Goal: Task Accomplishment & Management: Manage account settings

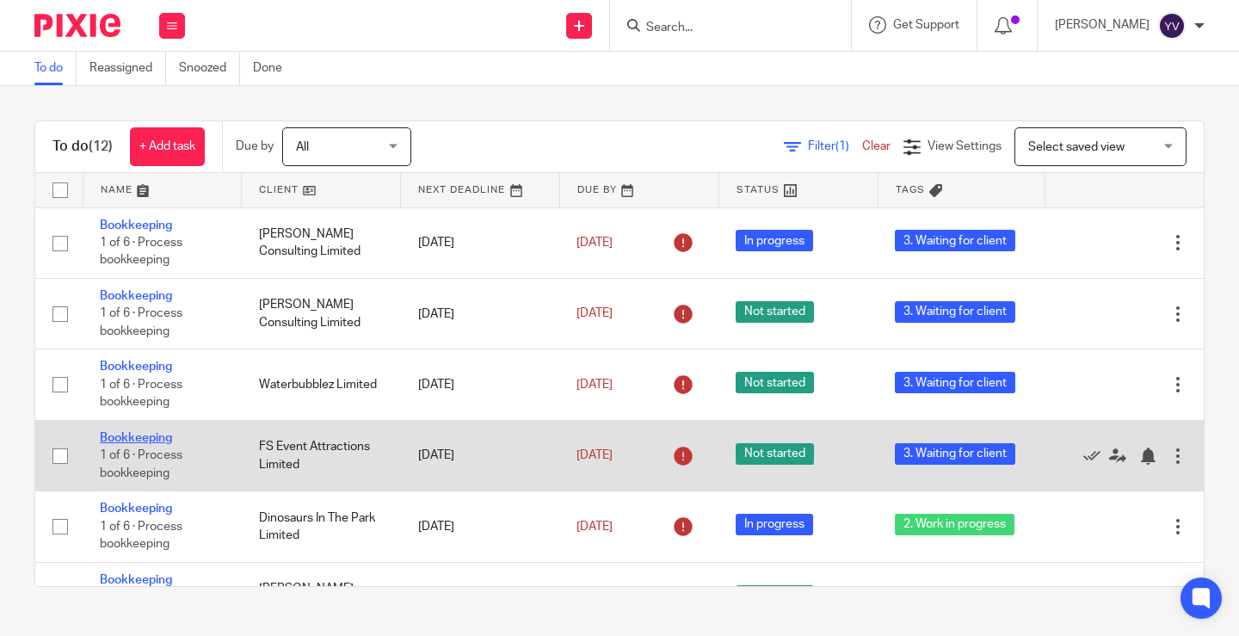
click at [128, 434] on link "Bookkeeping" at bounding box center [136, 438] width 72 height 12
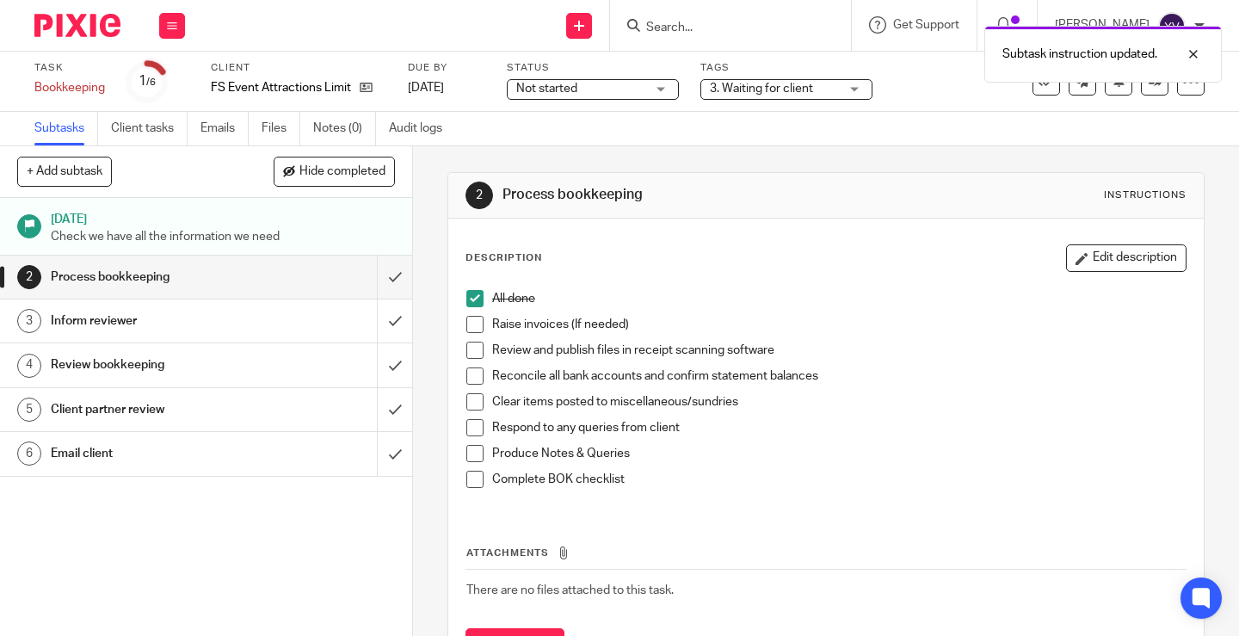
click at [469, 330] on span at bounding box center [474, 324] width 17 height 17
click at [467, 351] on span at bounding box center [474, 350] width 17 height 17
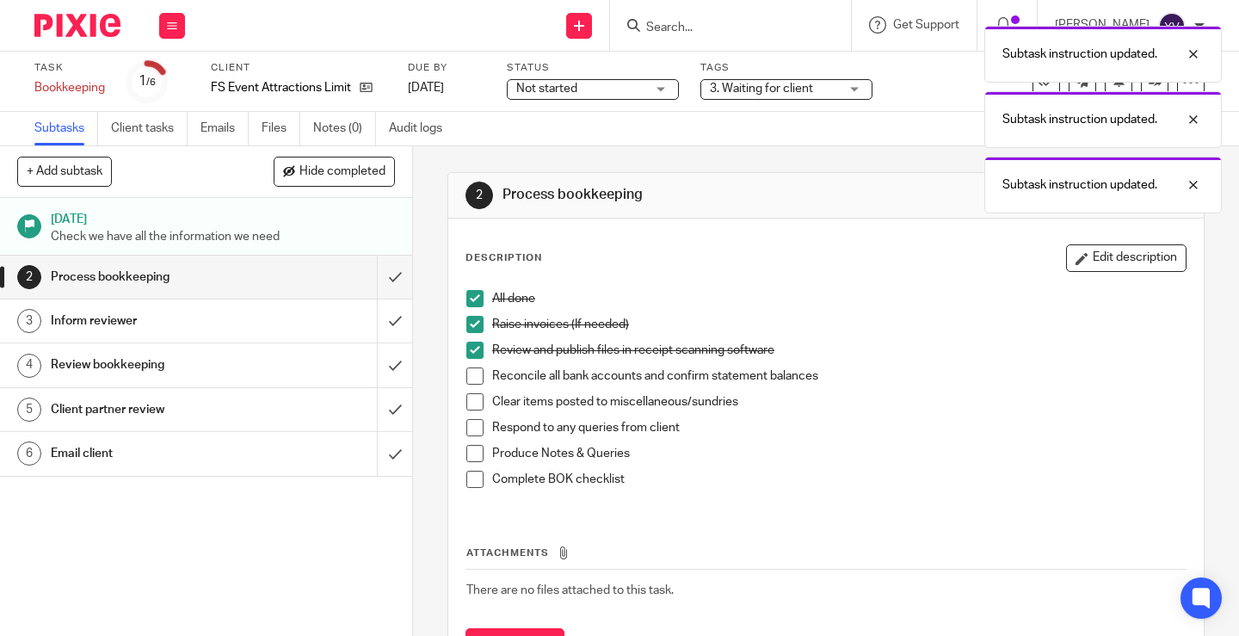
click at [468, 375] on span at bounding box center [474, 375] width 17 height 17
click at [468, 398] on span at bounding box center [474, 401] width 17 height 17
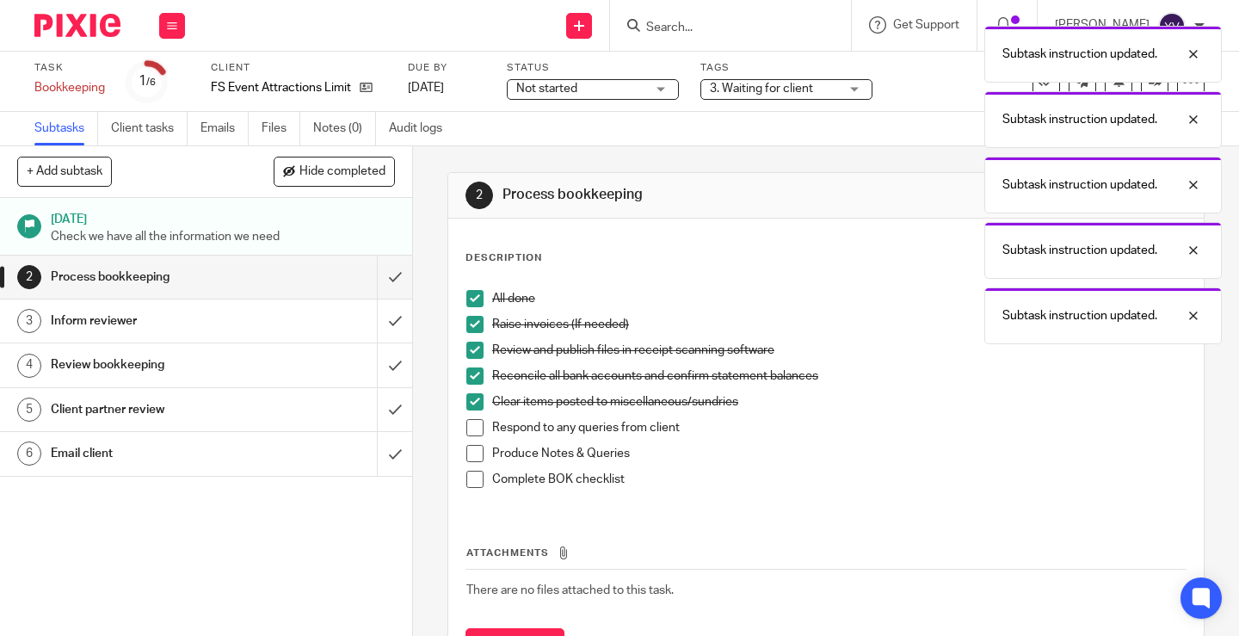
click at [468, 426] on span at bounding box center [474, 427] width 17 height 17
click at [466, 453] on span at bounding box center [474, 453] width 17 height 17
click at [470, 483] on span at bounding box center [474, 479] width 17 height 17
click at [377, 275] on input "submit" at bounding box center [206, 277] width 412 height 43
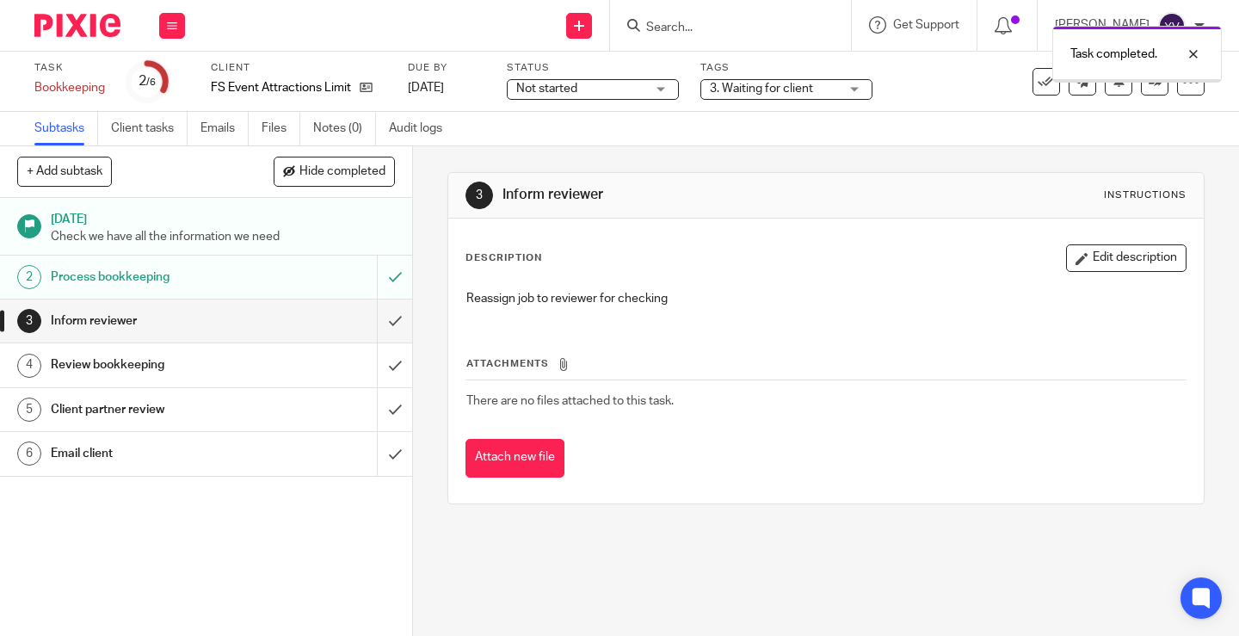
click at [379, 315] on input "submit" at bounding box center [206, 320] width 412 height 43
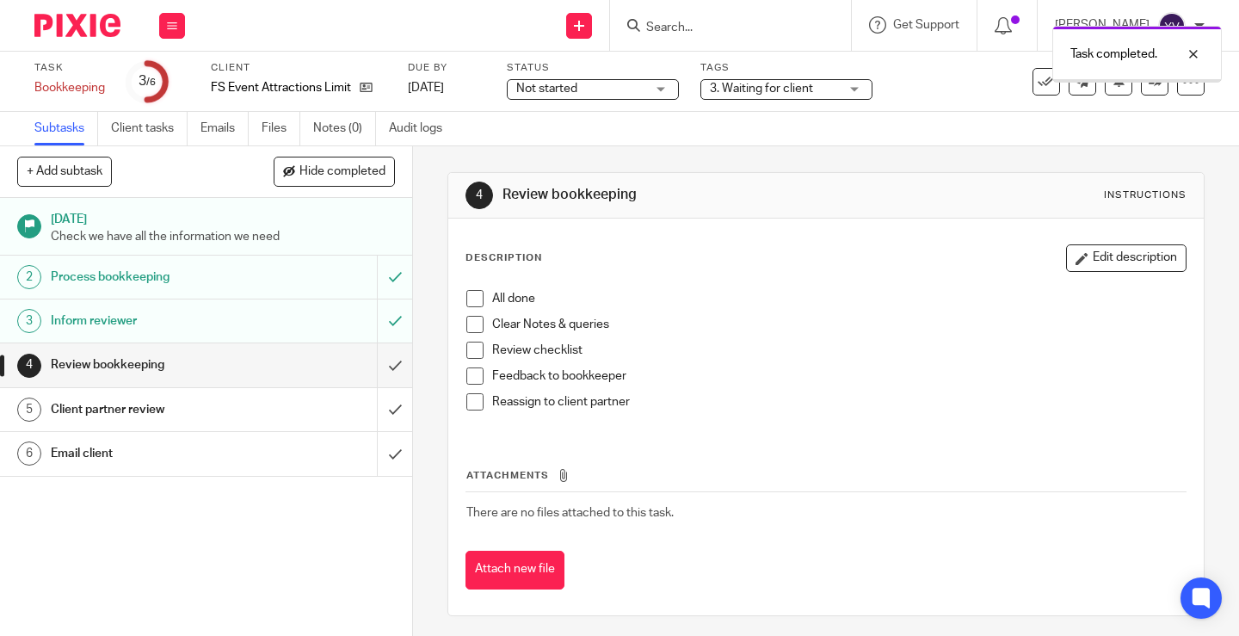
click at [846, 91] on div "3. Waiting for client" at bounding box center [786, 89] width 172 height 21
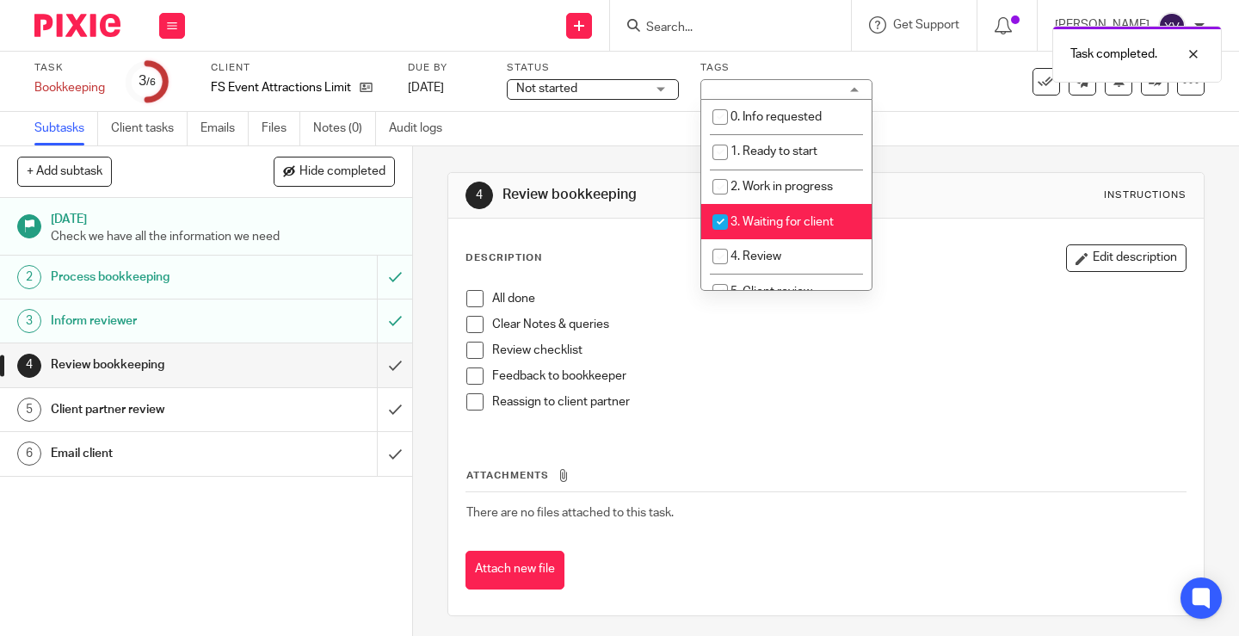
click at [725, 220] on input "checkbox" at bounding box center [720, 222] width 33 height 33
checkbox input "false"
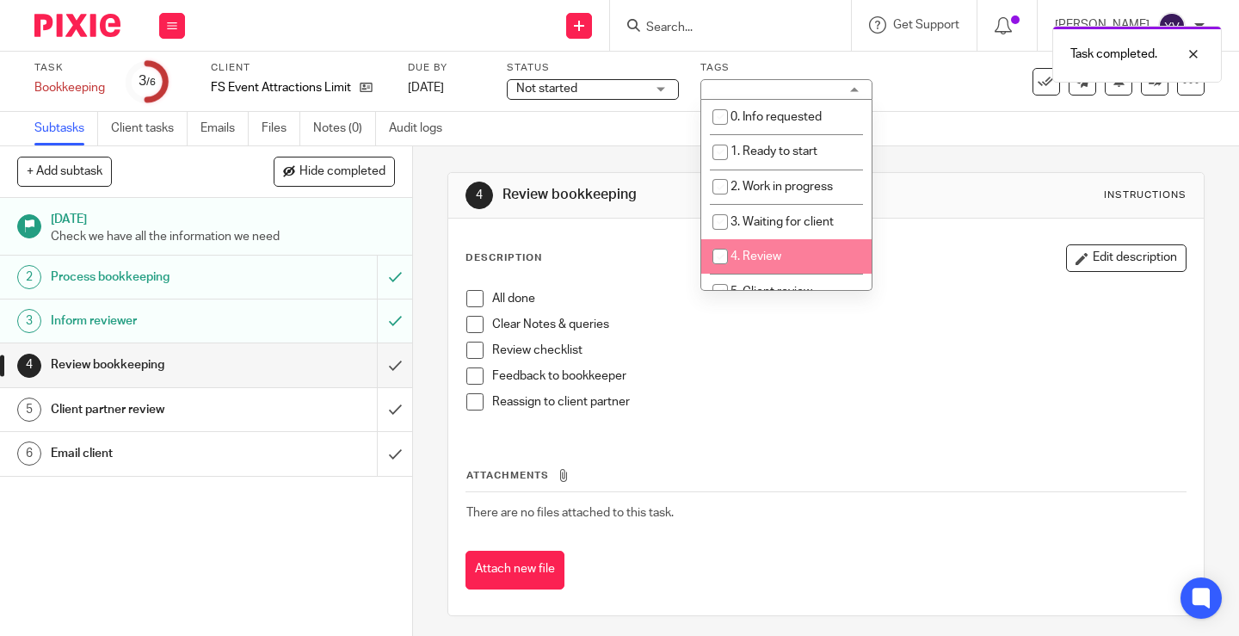
click at [722, 255] on input "checkbox" at bounding box center [720, 256] width 33 height 33
checkbox input "true"
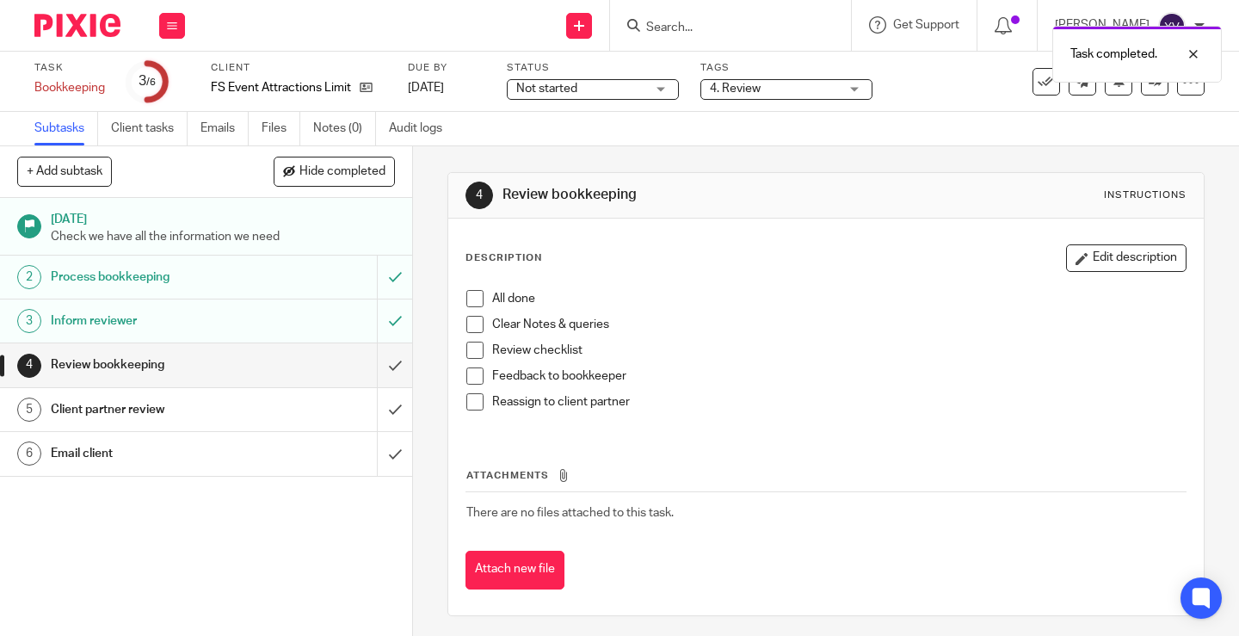
click at [935, 83] on div "Task Bookkeeping Save Bookkeeping 3 /6 Client FS Event Attractions Limited Due …" at bounding box center [521, 81] width 975 height 41
click at [1195, 54] on div at bounding box center [1180, 54] width 46 height 21
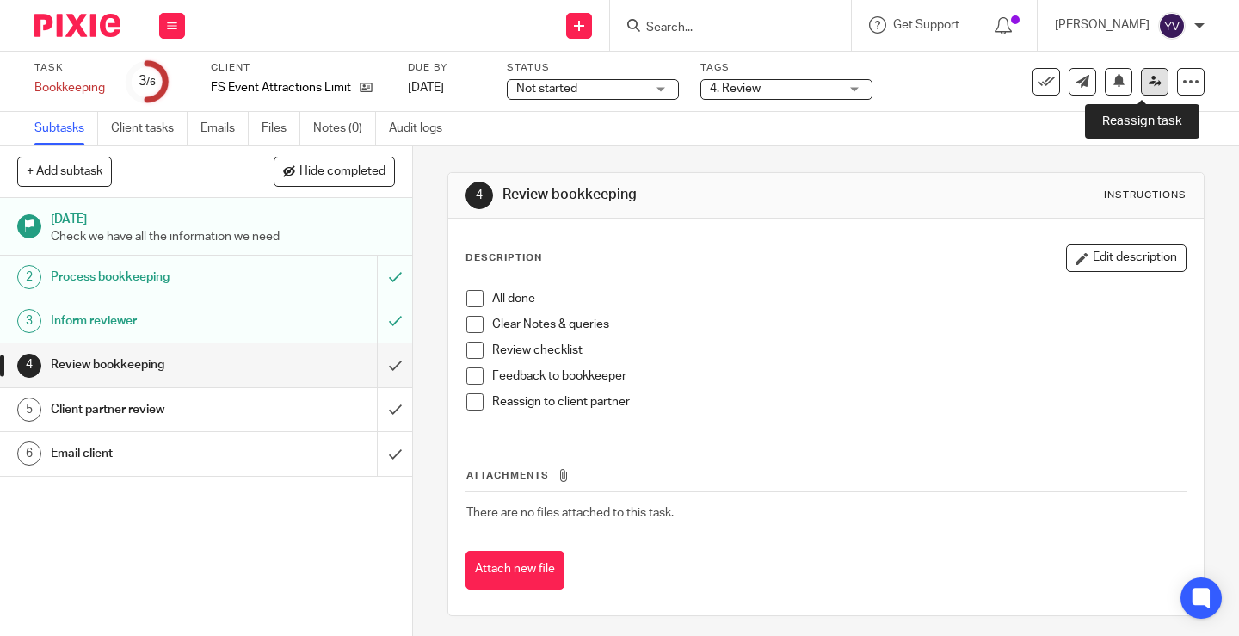
click at [1149, 83] on icon at bounding box center [1155, 81] width 13 height 13
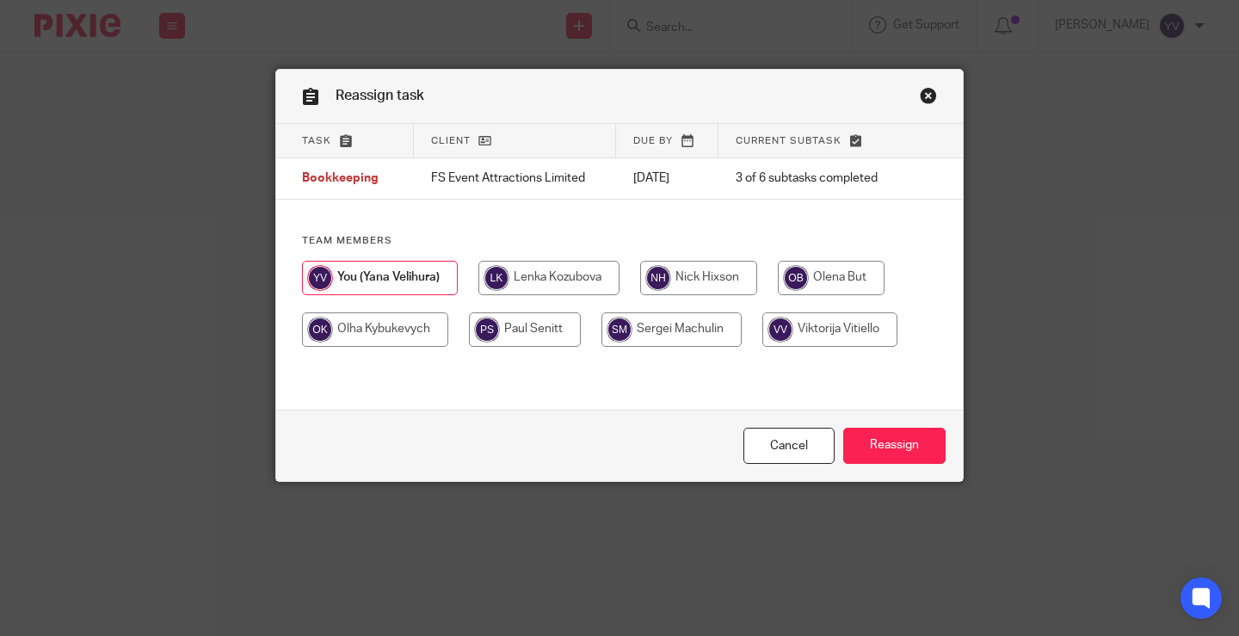
click at [717, 277] on input "radio" at bounding box center [698, 278] width 117 height 34
radio input "true"
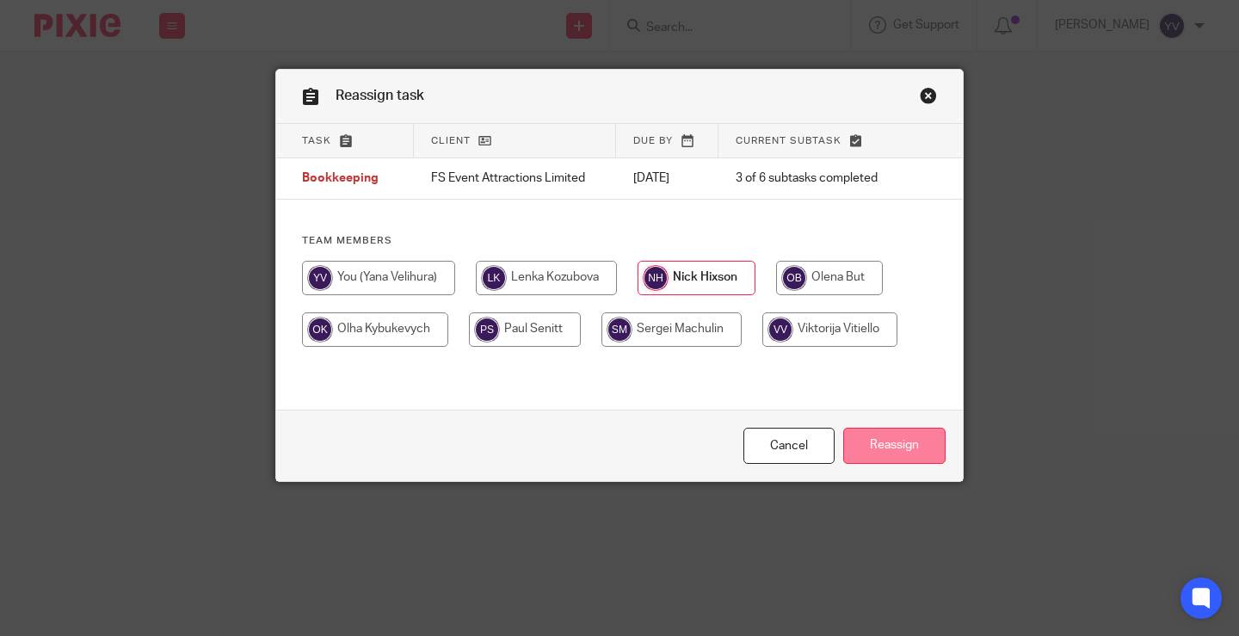
click at [898, 444] on input "Reassign" at bounding box center [894, 446] width 102 height 37
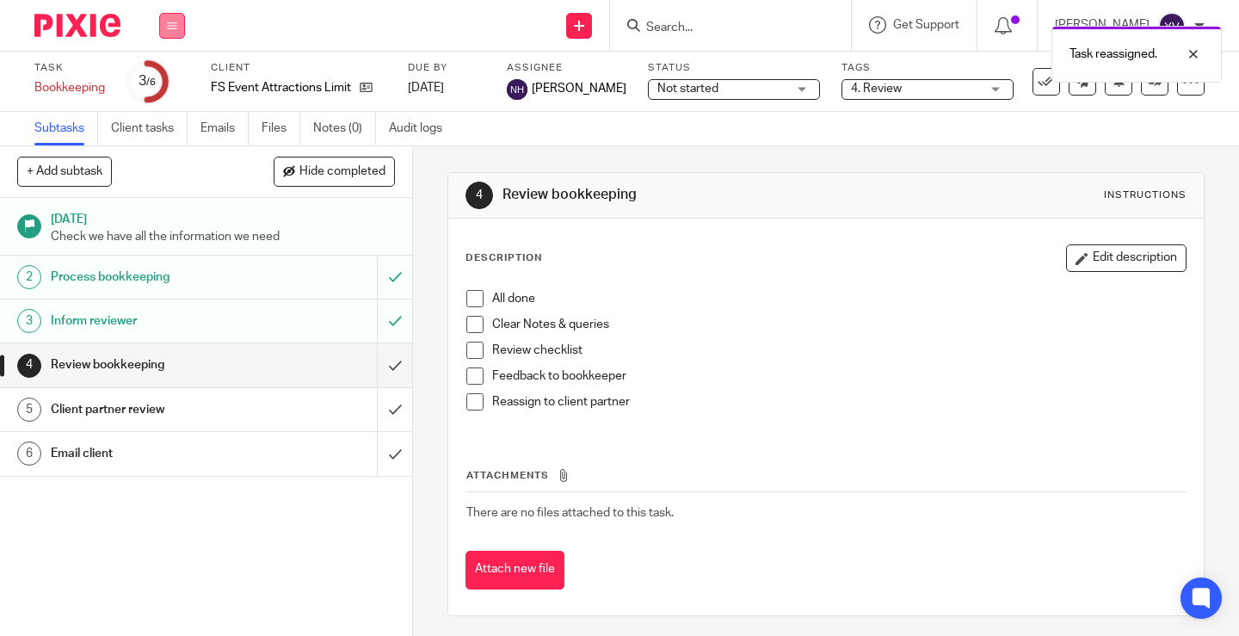
click at [172, 30] on icon at bounding box center [172, 26] width 10 height 10
click at [169, 77] on link "Work" at bounding box center [164, 80] width 30 height 12
